Goal: Navigation & Orientation: Find specific page/section

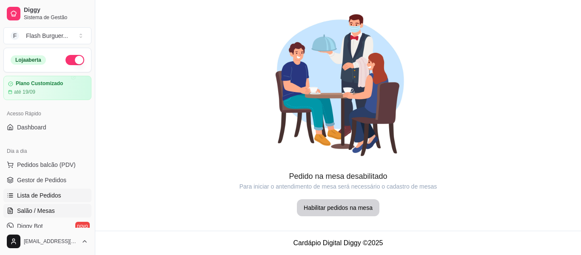
scroll to position [121, 0]
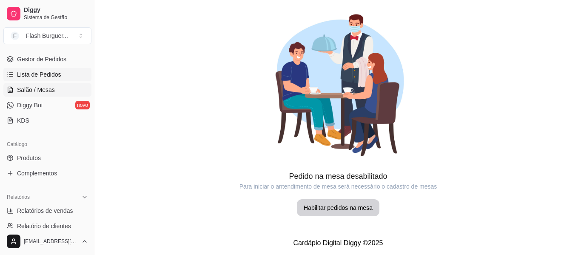
click at [58, 73] on span "Lista de Pedidos" at bounding box center [39, 74] width 44 height 9
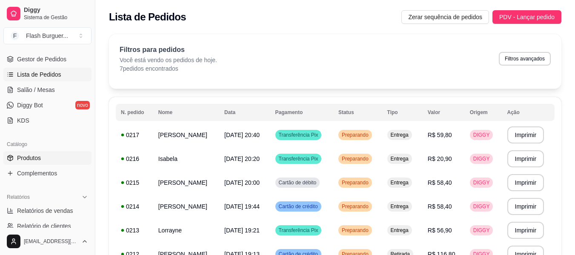
click at [30, 156] on span "Produtos" at bounding box center [29, 158] width 24 height 9
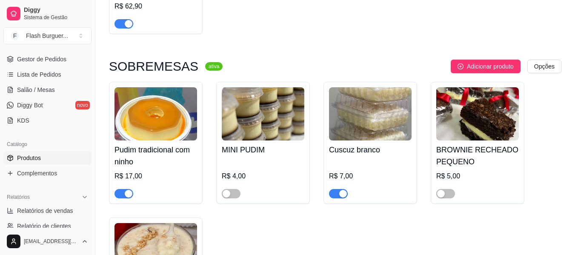
scroll to position [2432, 0]
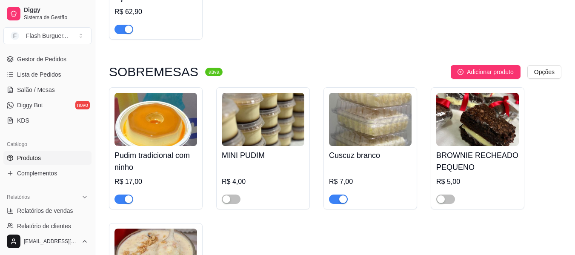
click at [124, 204] on button "button" at bounding box center [123, 198] width 19 height 9
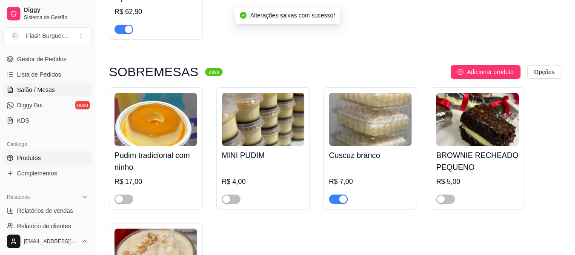
click at [56, 84] on link "Salão / Mesas" at bounding box center [47, 90] width 88 height 14
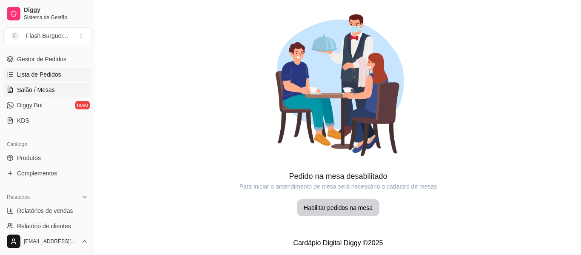
click at [56, 77] on span "Lista de Pedidos" at bounding box center [39, 74] width 44 height 9
